Goal: Information Seeking & Learning: Learn about a topic

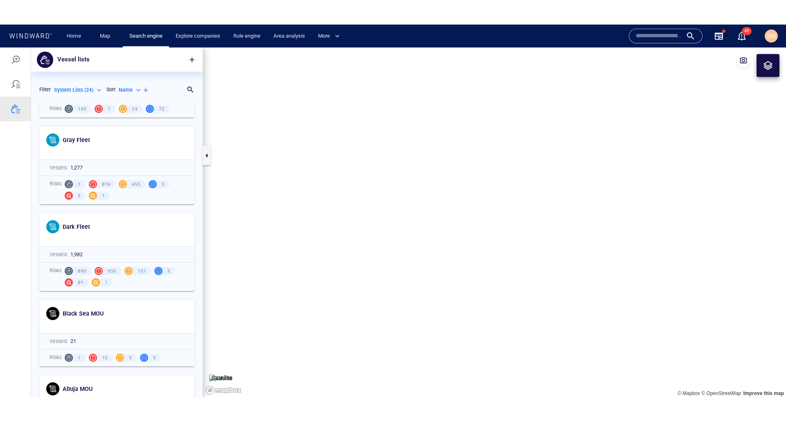
scroll to position [288, 165]
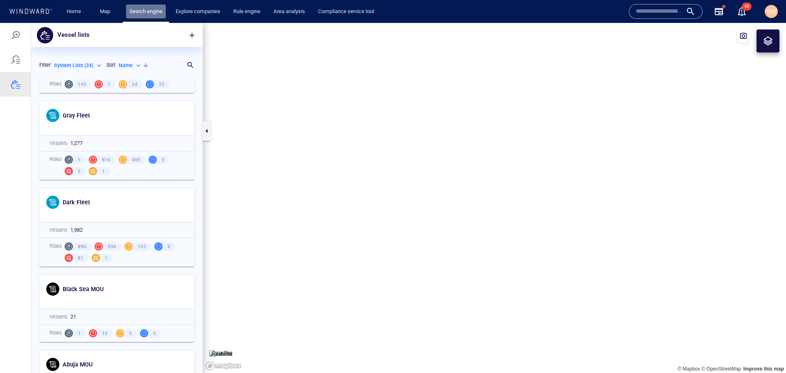
click at [140, 15] on link "Search engine" at bounding box center [146, 12] width 40 height 14
click at [6, 37] on div at bounding box center [15, 35] width 31 height 25
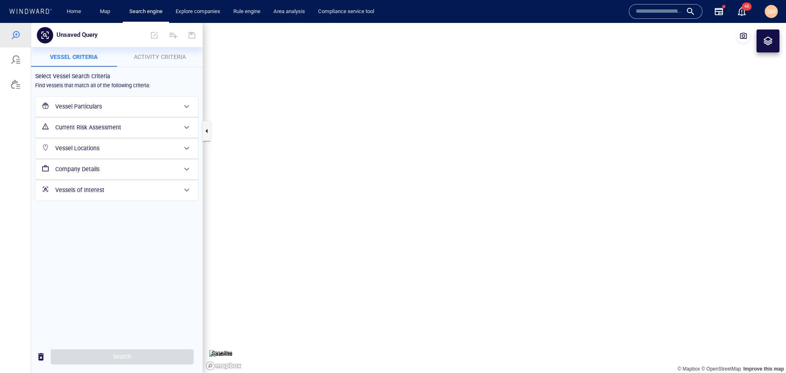
click at [113, 107] on h6 "Vessel Particulars" at bounding box center [116, 107] width 122 height 10
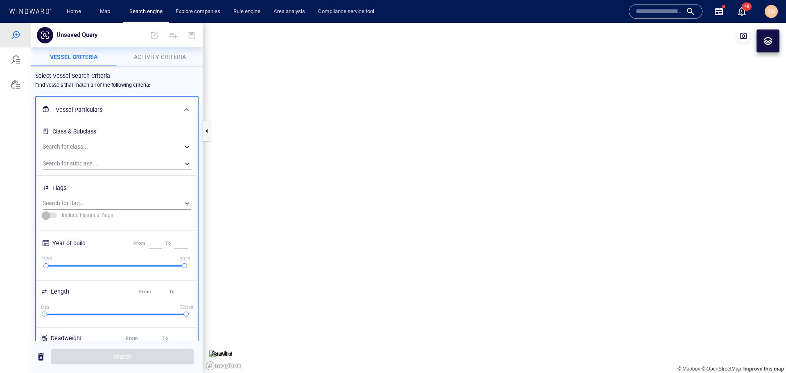
click at [113, 107] on h6 "Vessel Particulars" at bounding box center [116, 110] width 121 height 10
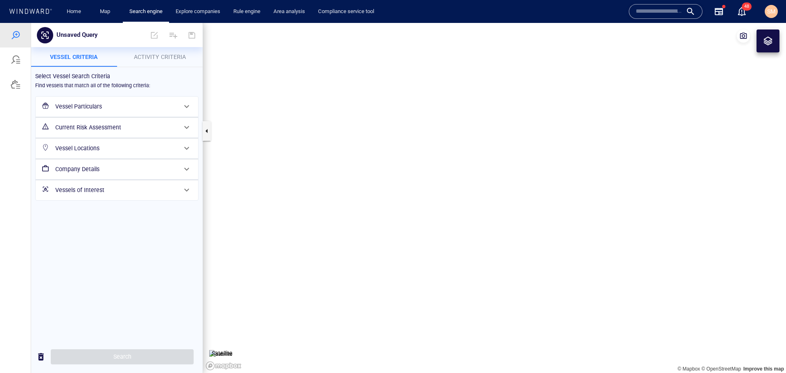
click at [102, 148] on h6 "Vessel Locations" at bounding box center [116, 148] width 122 height 10
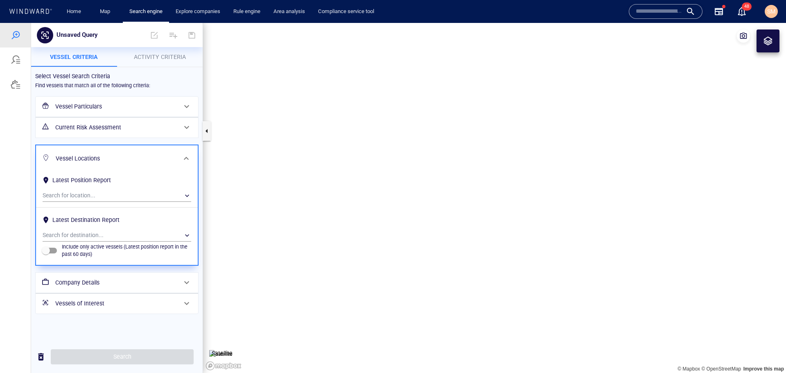
click at [91, 109] on h6 "Vessel Particulars" at bounding box center [116, 107] width 122 height 10
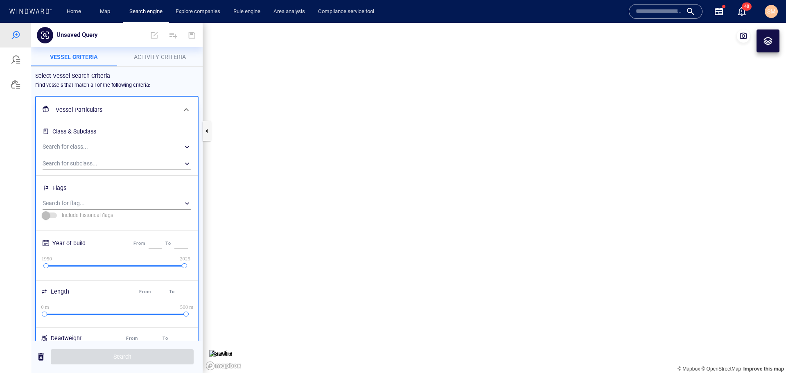
click at [91, 109] on h6 "Vessel Particulars" at bounding box center [116, 110] width 121 height 10
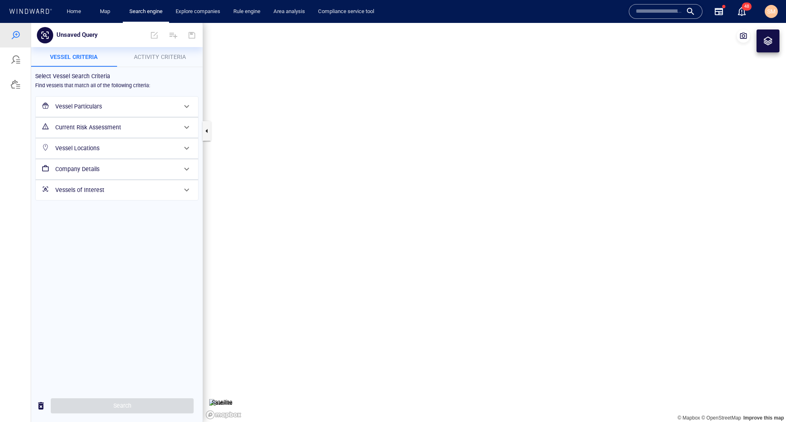
click at [123, 144] on h6 "Vessel Locations" at bounding box center [116, 148] width 122 height 10
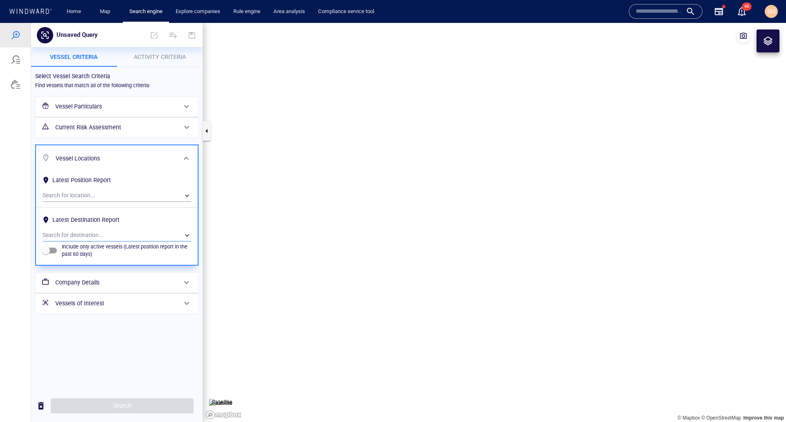
click at [88, 230] on div "​" at bounding box center [117, 235] width 149 height 12
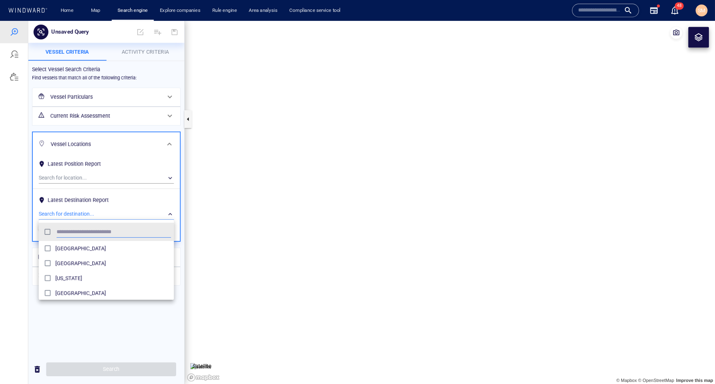
scroll to position [76, 143]
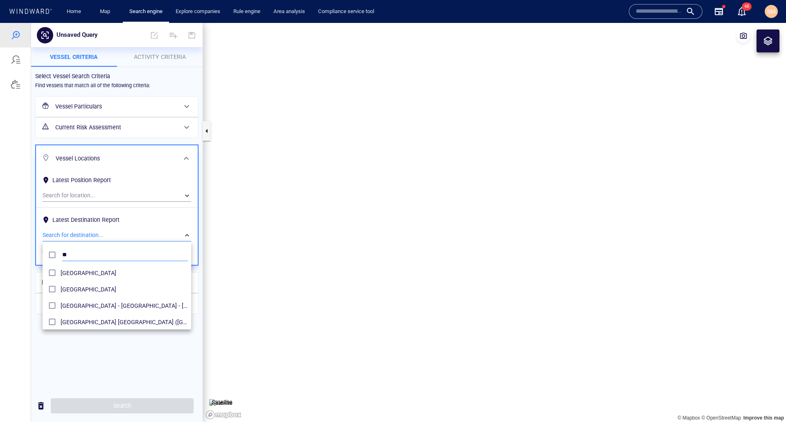
type input "*"
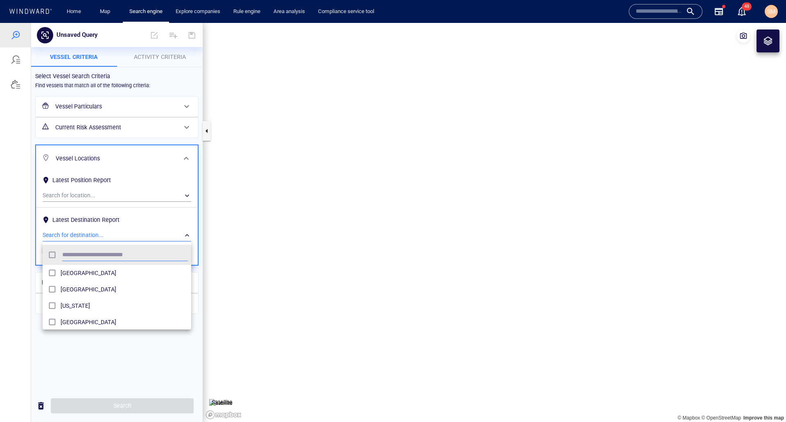
click at [104, 357] on div at bounding box center [393, 222] width 786 height 399
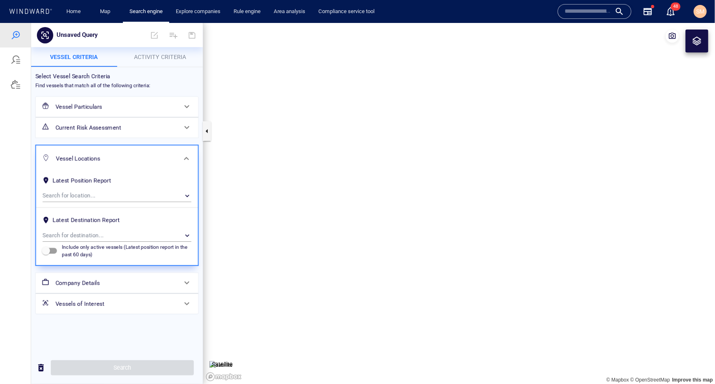
click at [106, 101] on h6 "Vessel Particulars" at bounding box center [116, 106] width 122 height 10
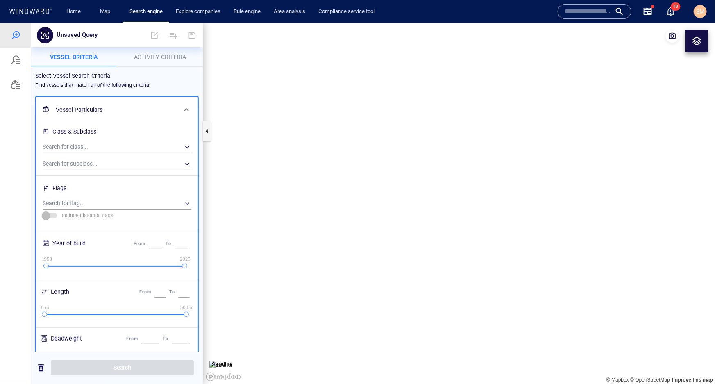
click at [160, 111] on h6 "Vessel Particulars" at bounding box center [116, 109] width 121 height 10
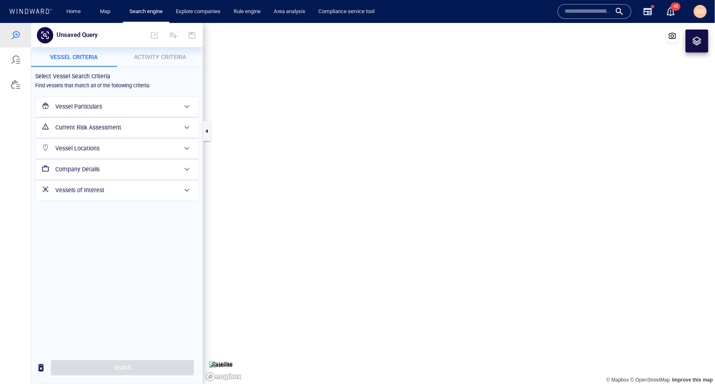
click at [137, 146] on h6 "Vessel Locations" at bounding box center [116, 148] width 122 height 10
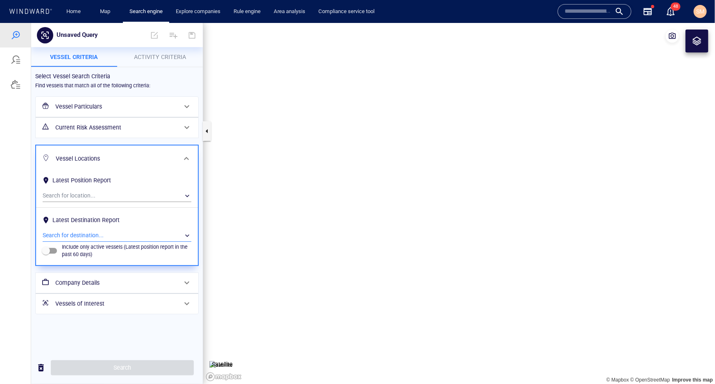
click at [83, 231] on div "​" at bounding box center [117, 235] width 149 height 12
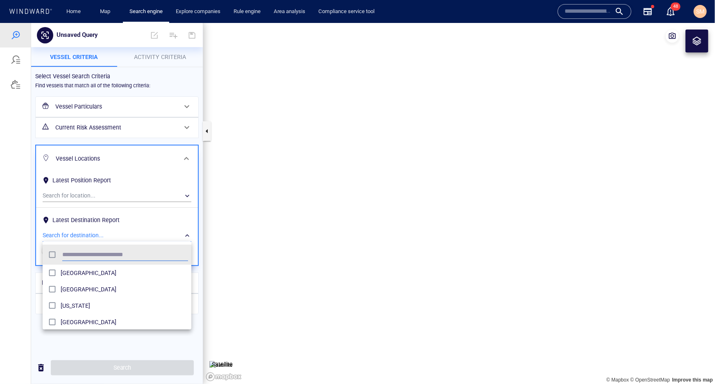
scroll to position [76, 143]
type input "****"
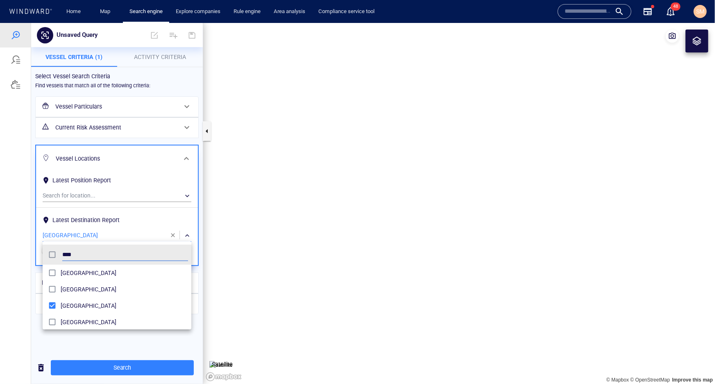
click at [32, 283] on div at bounding box center [357, 203] width 715 height 361
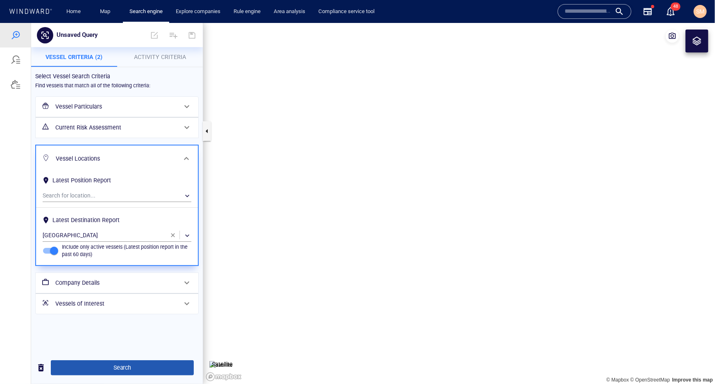
click at [105, 364] on span "Search" at bounding box center [122, 367] width 130 height 10
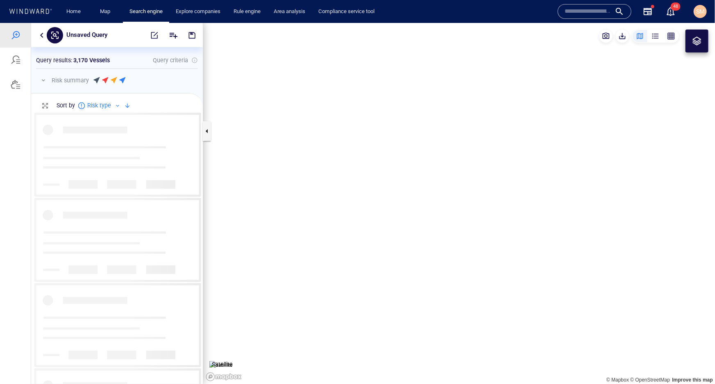
scroll to position [265, 166]
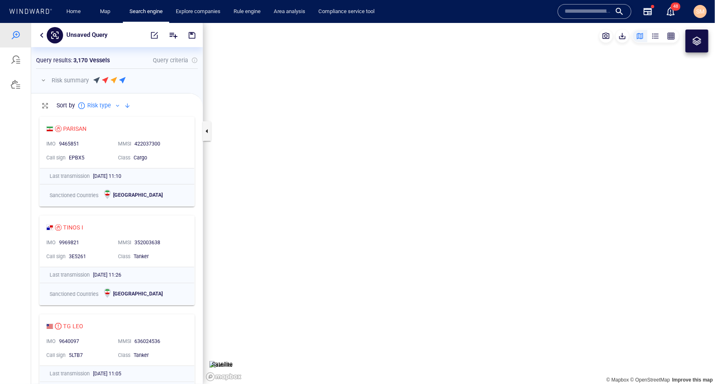
drag, startPoint x: 304, startPoint y: 191, endPoint x: 352, endPoint y: 189, distance: 47.9
click at [352, 189] on canvas "Map" at bounding box center [459, 203] width 512 height 361
drag, startPoint x: 458, startPoint y: 177, endPoint x: 372, endPoint y: 198, distance: 88.5
click at [372, 198] on canvas "Map" at bounding box center [459, 203] width 512 height 361
drag, startPoint x: 287, startPoint y: 184, endPoint x: 297, endPoint y: 184, distance: 10.7
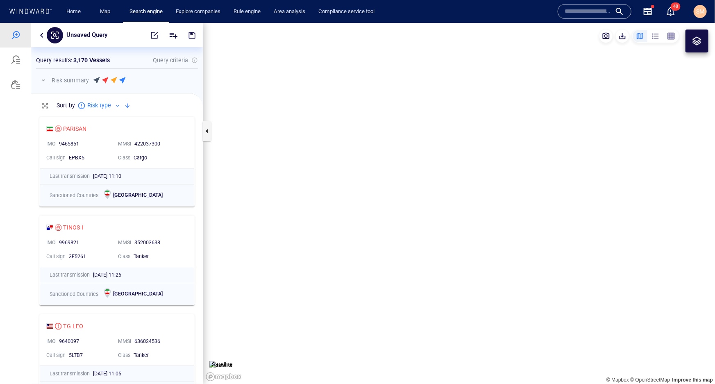
click at [297, 184] on canvas "Map" at bounding box center [459, 203] width 512 height 361
drag, startPoint x: 294, startPoint y: 169, endPoint x: 390, endPoint y: 198, distance: 100.0
click at [391, 200] on canvas "Map" at bounding box center [459, 203] width 512 height 361
drag, startPoint x: 426, startPoint y: 231, endPoint x: 408, endPoint y: 193, distance: 41.8
click at [408, 193] on canvas "Map" at bounding box center [459, 203] width 512 height 361
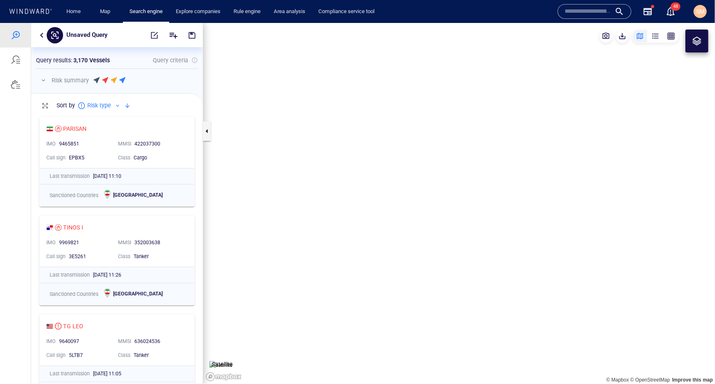
drag, startPoint x: 342, startPoint y: 140, endPoint x: 397, endPoint y: 211, distance: 90.2
click at [397, 211] on canvas "Map" at bounding box center [459, 203] width 512 height 361
click at [196, 35] on span "button" at bounding box center [192, 35] width 8 height 8
type input "**********"
click at [192, 38] on span "button" at bounding box center [192, 35] width 8 height 8
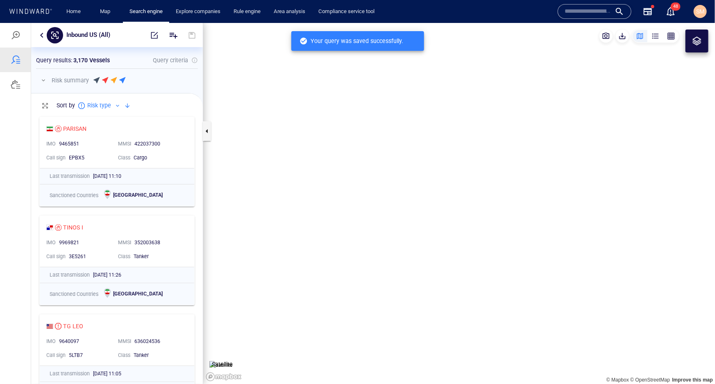
scroll to position [265, 166]
click at [16, 57] on div at bounding box center [16, 59] width 10 height 10
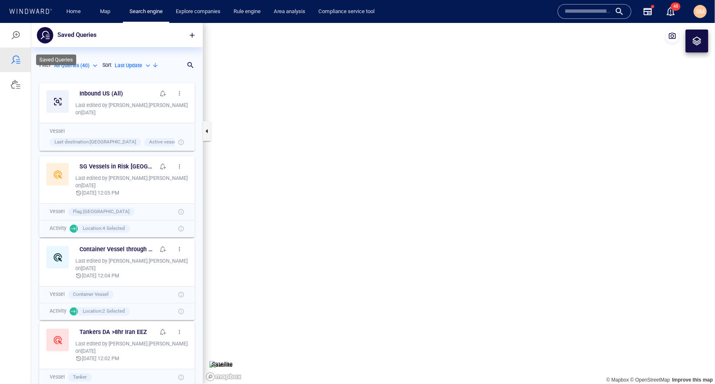
scroll to position [299, 166]
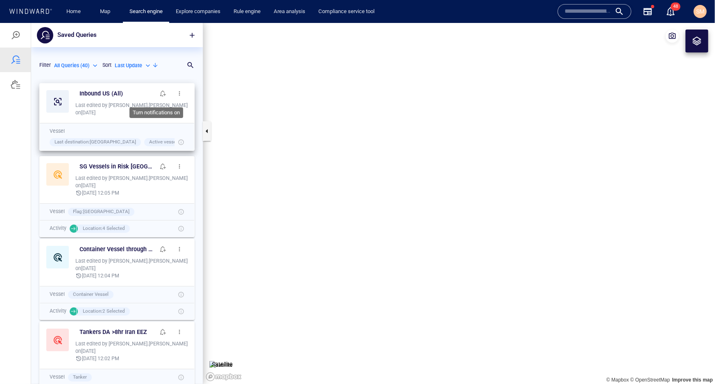
click at [160, 96] on span "button" at bounding box center [163, 93] width 7 height 7
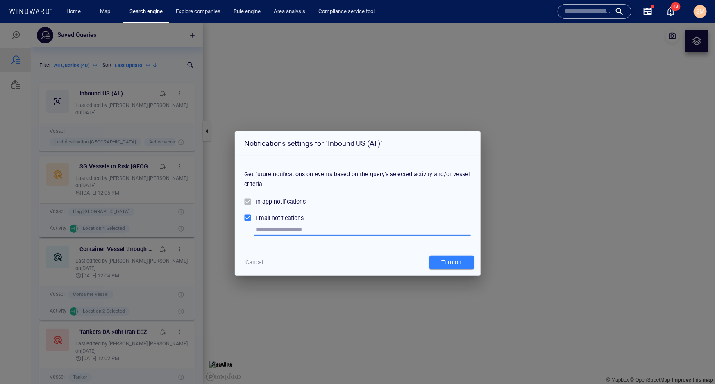
click at [269, 234] on input "text" at bounding box center [363, 229] width 214 height 12
type input "**********"
click at [443, 259] on div "Turn on" at bounding box center [451, 262] width 23 height 14
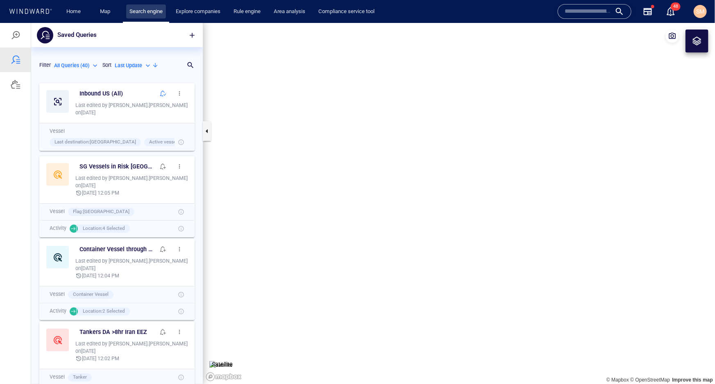
click at [143, 10] on link "Search engine" at bounding box center [146, 12] width 40 height 14
click at [16, 38] on div at bounding box center [16, 35] width 10 height 10
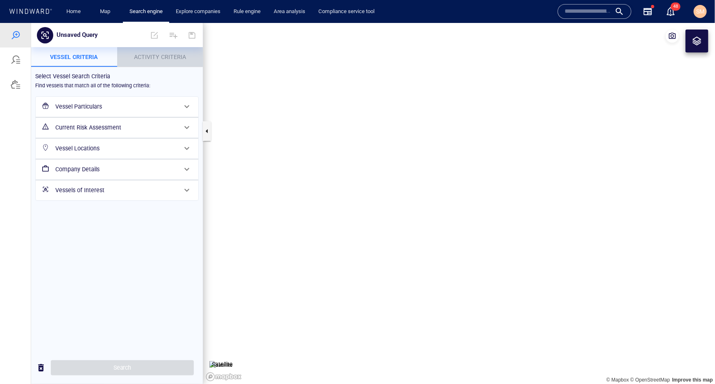
click at [150, 61] on p "Activity Criteria" at bounding box center [160, 57] width 76 height 10
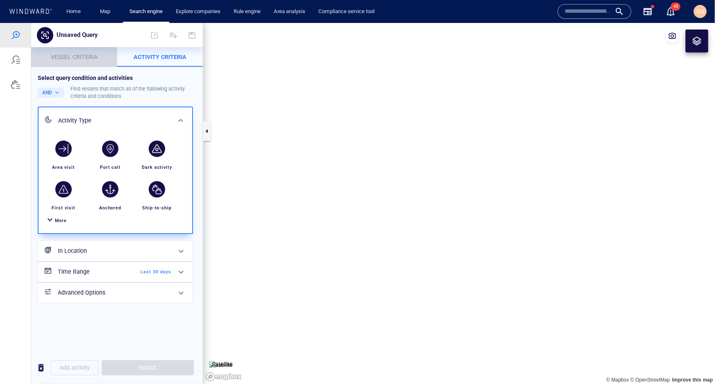
click at [66, 59] on span "Vessel criteria" at bounding box center [74, 56] width 47 height 7
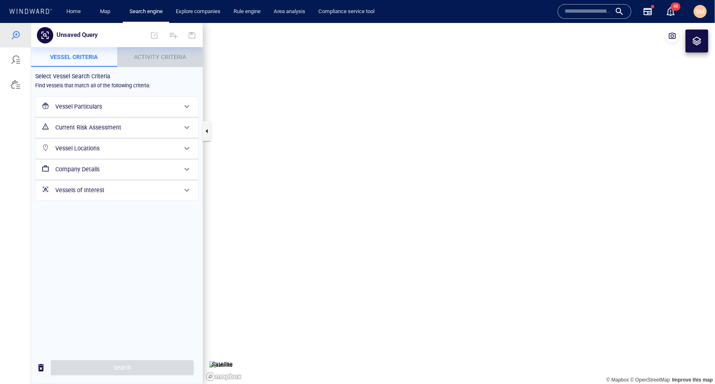
click at [156, 56] on span "Activity Criteria" at bounding box center [160, 56] width 52 height 7
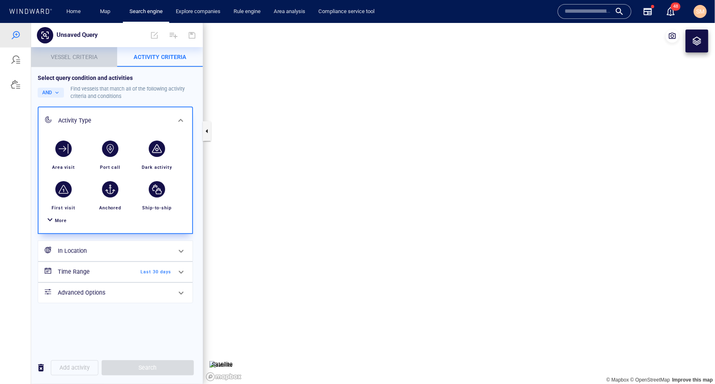
click at [67, 53] on span "Vessel criteria" at bounding box center [74, 56] width 47 height 7
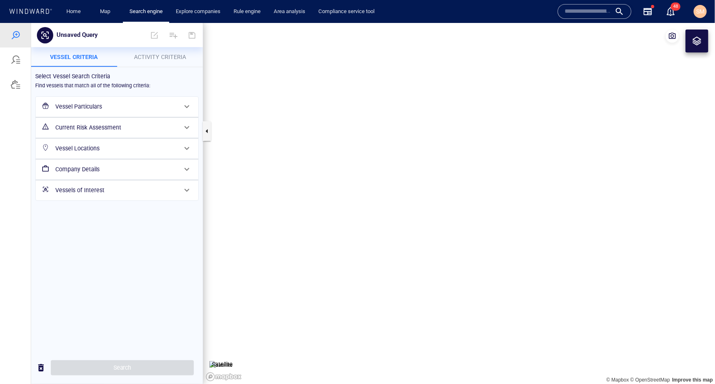
click at [113, 127] on h6 "Current Risk Assessment" at bounding box center [116, 127] width 122 height 10
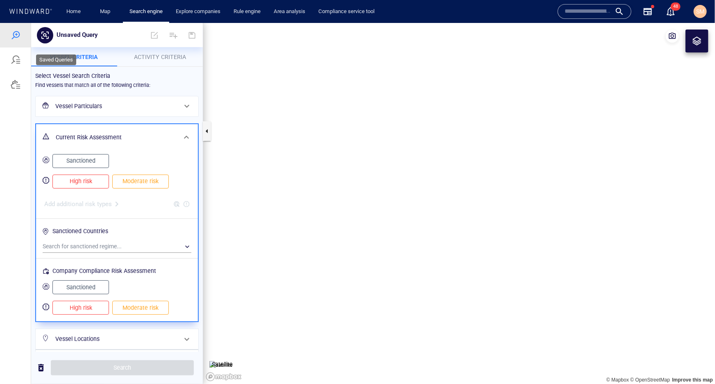
click at [20, 65] on div at bounding box center [15, 59] width 31 height 25
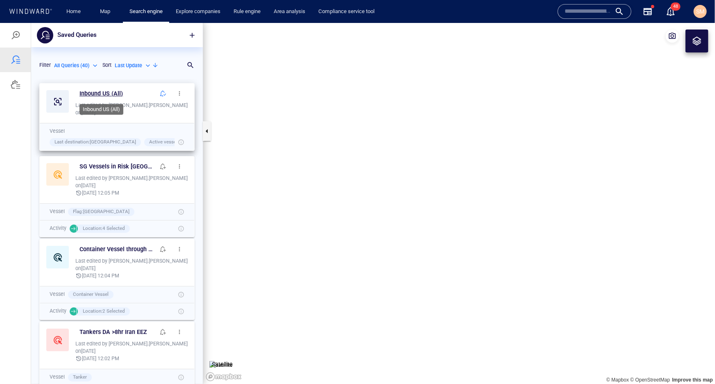
click at [101, 93] on h6 "Inbound US (All)" at bounding box center [100, 93] width 43 height 10
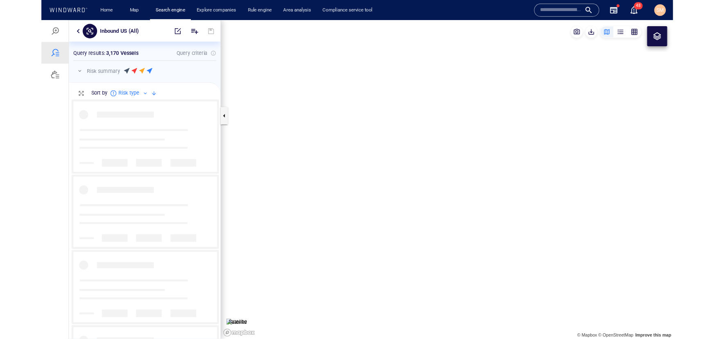
scroll to position [265, 166]
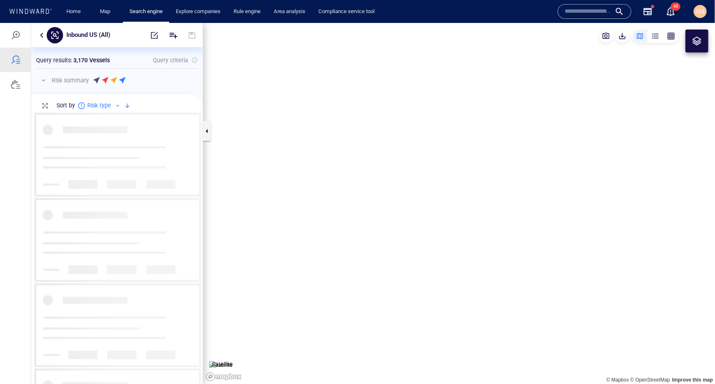
drag, startPoint x: 325, startPoint y: 197, endPoint x: 447, endPoint y: 198, distance: 122.1
click at [447, 198] on canvas "Map" at bounding box center [459, 203] width 512 height 361
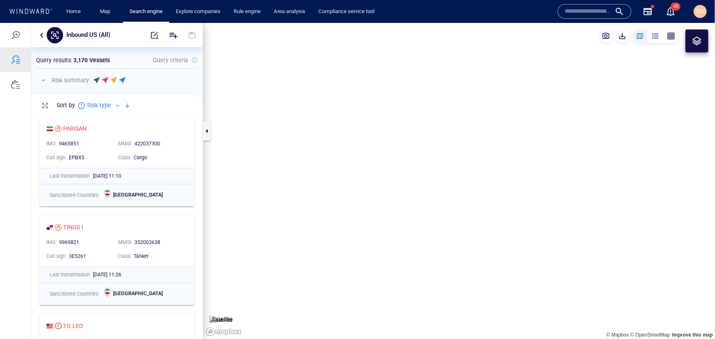
scroll to position [5, 6]
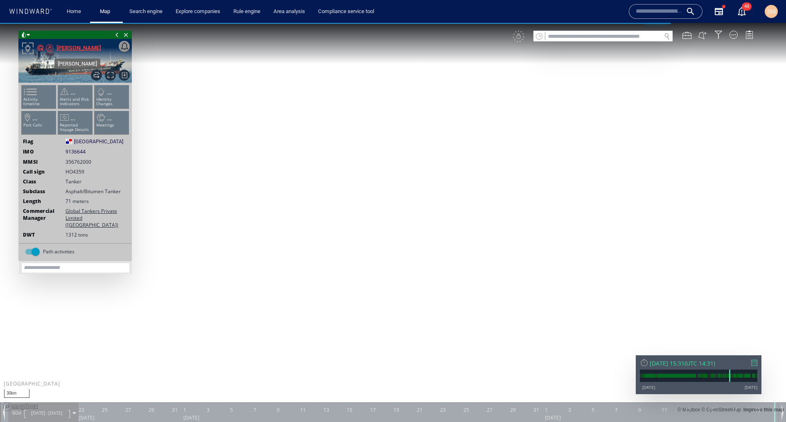
click at [60, 48] on div "SIMRAN" at bounding box center [79, 48] width 45 height 10
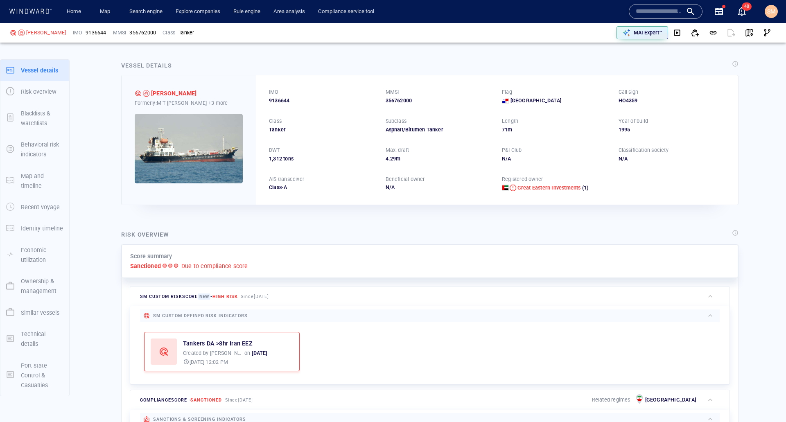
scroll to position [123, 0]
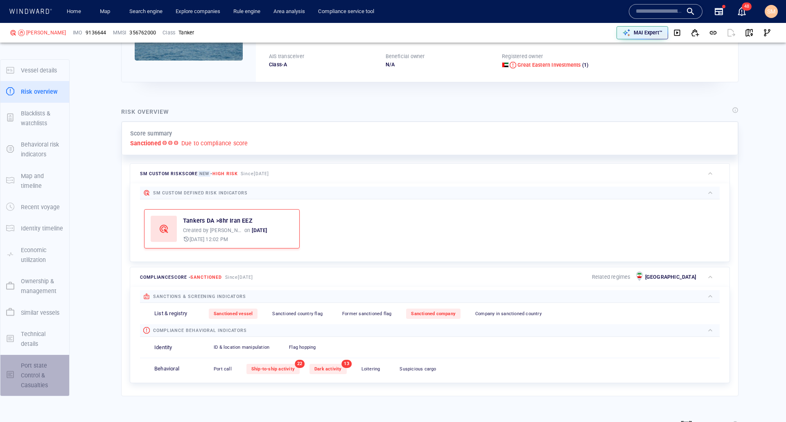
click at [32, 371] on p "Port state Control & Casualties" at bounding box center [42, 376] width 43 height 30
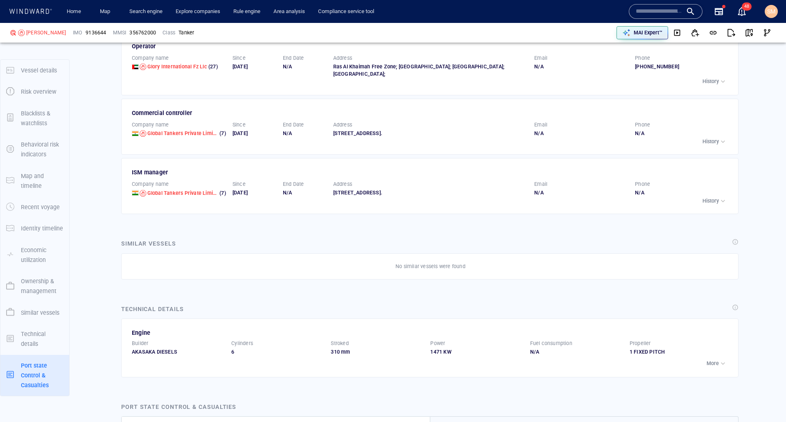
scroll to position [1434, 0]
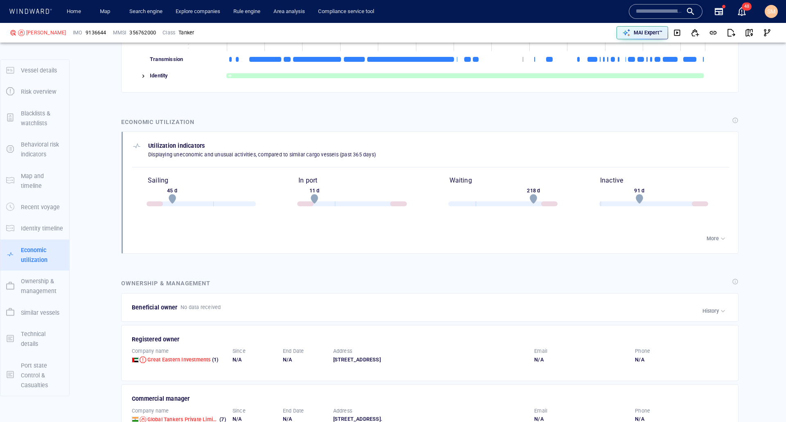
click at [40, 95] on p "Risk overview" at bounding box center [39, 92] width 36 height 10
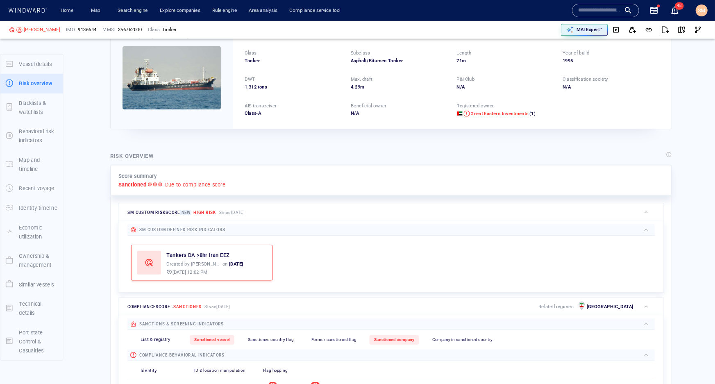
scroll to position [62, 0]
drag, startPoint x: 129, startPoint y: 201, endPoint x: 162, endPoint y: 247, distance: 56.0
click at [171, 210] on div "Score summary Sanctioned Due to compliance score" at bounding box center [430, 200] width 617 height 34
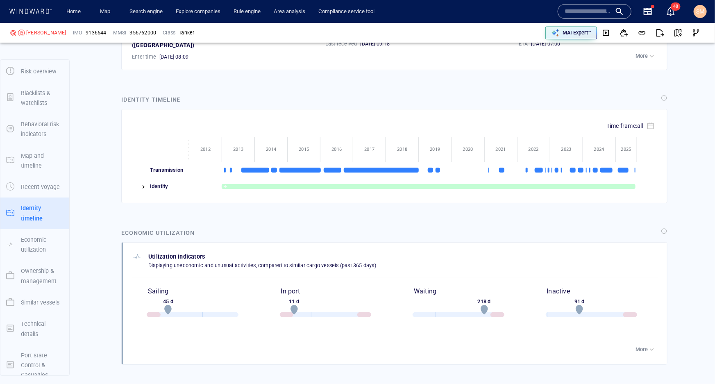
scroll to position [1340, 0]
